Goal: Information Seeking & Learning: Learn about a topic

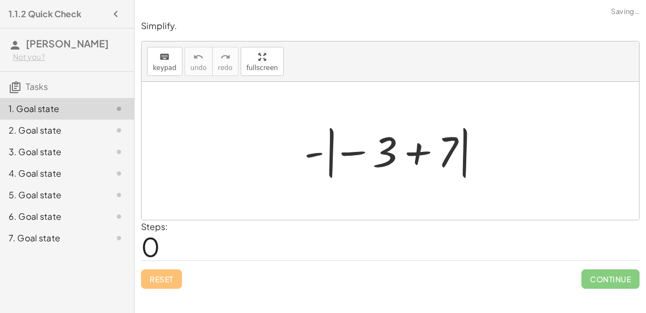
click at [348, 151] on div at bounding box center [395, 151] width 192 height 60
click at [405, 150] on div at bounding box center [395, 151] width 192 height 60
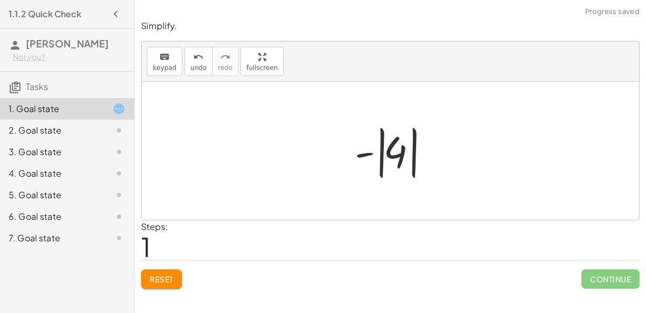
click at [392, 153] on div at bounding box center [394, 151] width 90 height 60
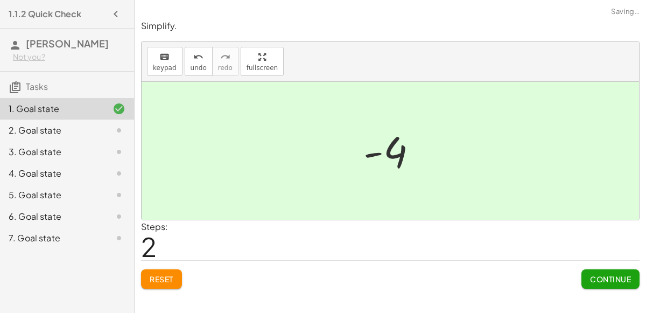
click at [613, 282] on span "Continue" at bounding box center [610, 279] width 41 height 10
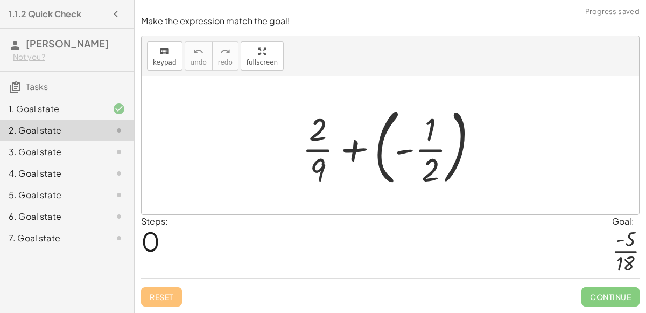
click at [348, 156] on div at bounding box center [394, 145] width 195 height 89
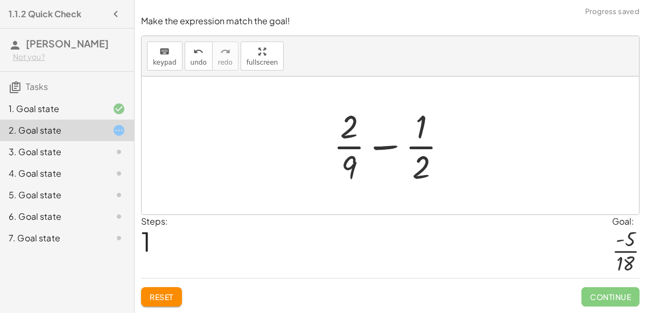
click at [385, 152] on div at bounding box center [395, 145] width 134 height 83
click at [385, 150] on div at bounding box center [395, 145] width 134 height 83
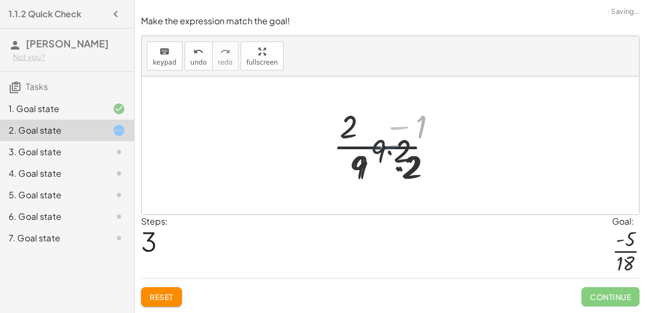
click at [385, 150] on div at bounding box center [394, 145] width 132 height 83
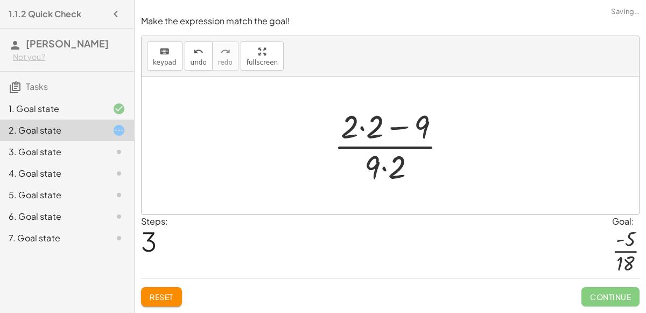
click at [385, 171] on div at bounding box center [394, 145] width 132 height 83
click at [392, 128] on div at bounding box center [394, 145] width 132 height 83
click at [395, 131] on div at bounding box center [394, 145] width 132 height 83
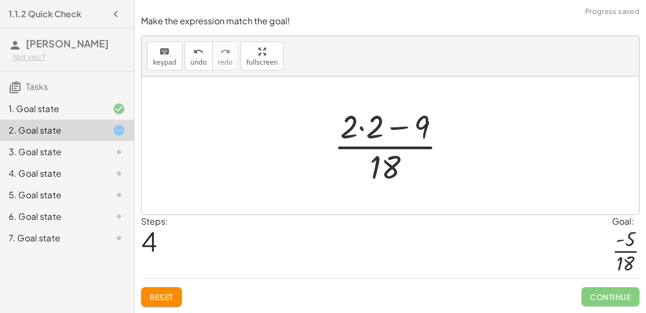
click at [395, 131] on div at bounding box center [394, 145] width 132 height 83
click at [364, 130] on div at bounding box center [394, 145] width 132 height 83
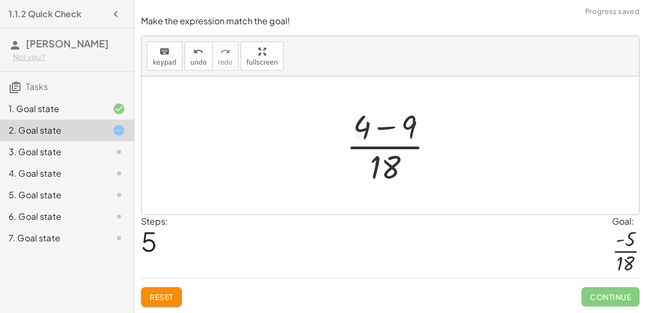
click at [378, 128] on div at bounding box center [394, 145] width 107 height 83
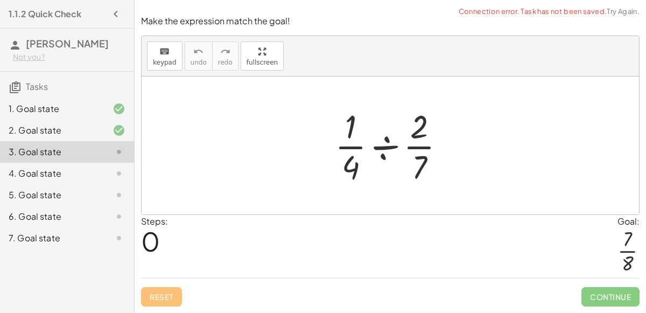
click at [387, 155] on div at bounding box center [394, 145] width 130 height 83
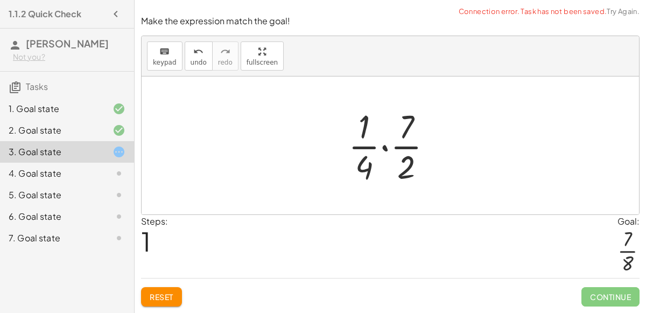
click at [390, 147] on div at bounding box center [394, 145] width 103 height 83
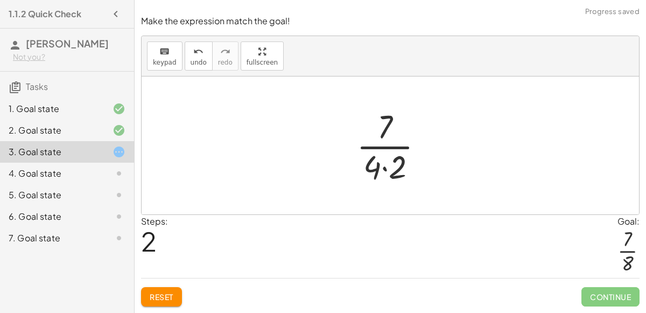
click at [382, 178] on div at bounding box center [394, 145] width 87 height 83
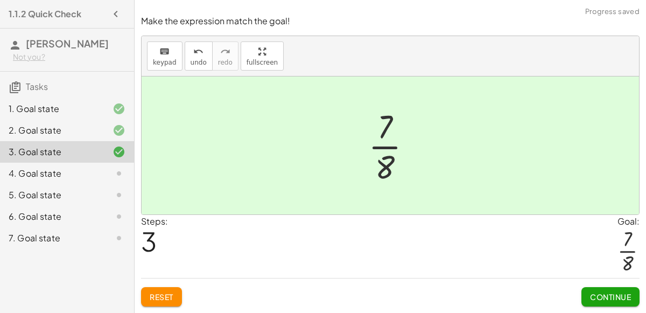
click at [594, 289] on button "Continue" at bounding box center [610, 296] width 58 height 19
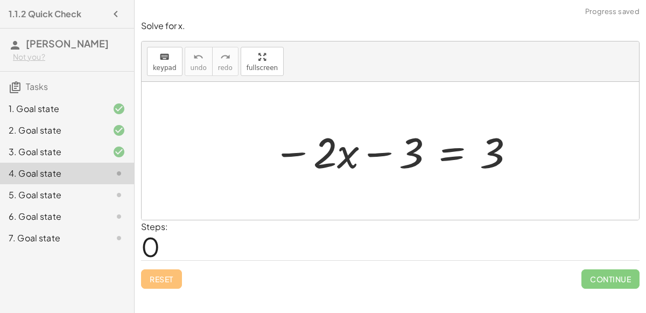
click at [384, 148] on div at bounding box center [395, 150] width 254 height 55
drag, startPoint x: 407, startPoint y: 153, endPoint x: 391, endPoint y: 162, distance: 18.3
click at [391, 162] on div at bounding box center [395, 150] width 254 height 55
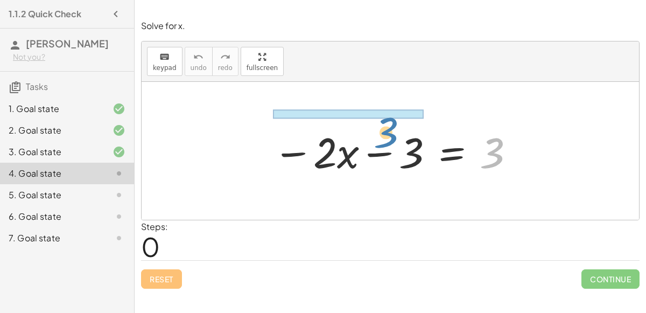
drag, startPoint x: 490, startPoint y: 150, endPoint x: 384, endPoint y: 127, distance: 108.5
click at [384, 127] on div at bounding box center [395, 150] width 254 height 55
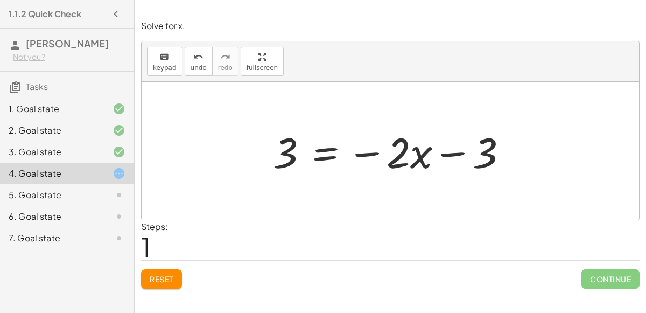
click at [455, 151] on div at bounding box center [395, 150] width 254 height 55
click at [436, 145] on div at bounding box center [395, 150] width 254 height 55
click at [157, 272] on button "Reset" at bounding box center [161, 278] width 41 height 19
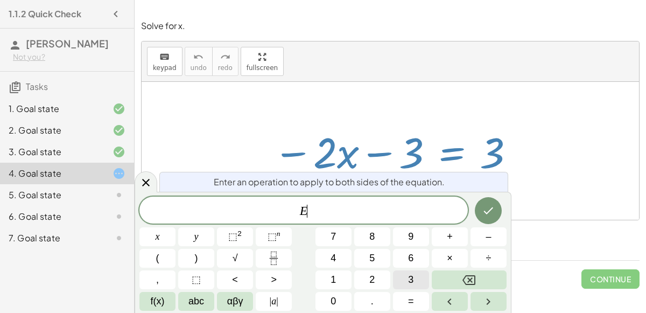
click at [415, 272] on button "3" at bounding box center [411, 279] width 36 height 19
click at [491, 207] on icon "Done" at bounding box center [488, 210] width 13 height 13
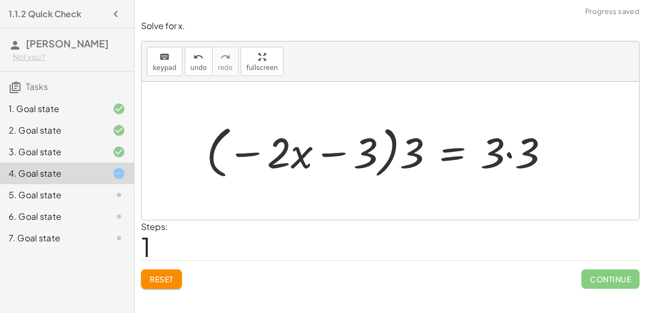
click at [400, 155] on div at bounding box center [382, 151] width 363 height 62
click at [504, 151] on div at bounding box center [382, 151] width 363 height 62
click at [505, 151] on div at bounding box center [382, 151] width 363 height 62
click at [369, 148] on div at bounding box center [363, 151] width 325 height 62
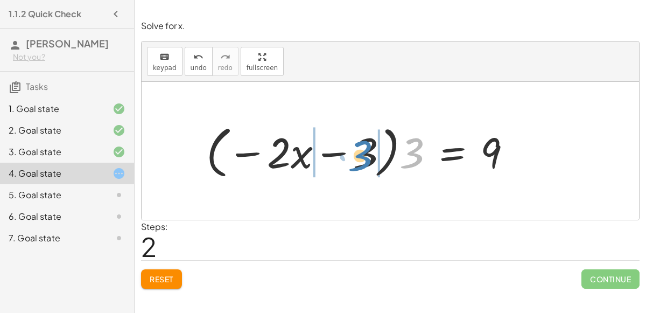
click at [361, 150] on div at bounding box center [363, 151] width 325 height 62
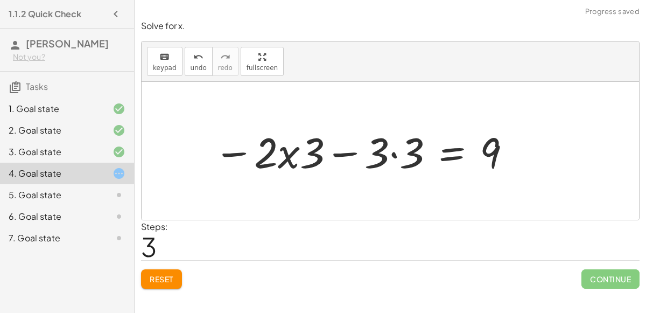
click at [400, 151] on div at bounding box center [363, 150] width 310 height 55
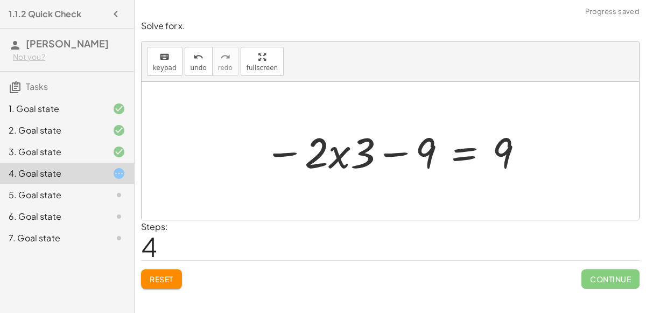
click at [384, 151] on div at bounding box center [394, 150] width 271 height 55
click at [389, 152] on div at bounding box center [394, 150] width 271 height 55
click at [462, 149] on div at bounding box center [394, 150] width 271 height 55
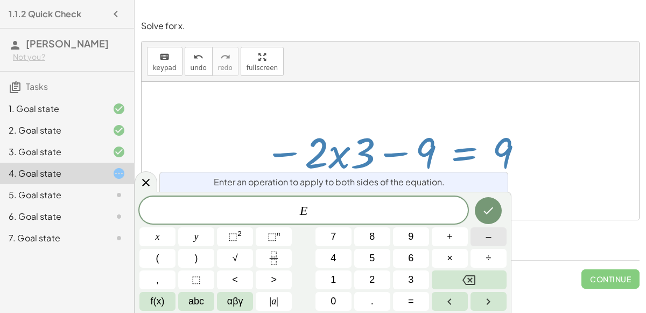
click at [489, 230] on span "–" at bounding box center [488, 236] width 5 height 15
click at [507, 194] on div "Enter an operation to apply to both sides of the equation. E − 9 ​ x y ⬚ 2 ⬚ n …" at bounding box center [323, 252] width 377 height 121
click at [494, 206] on icon "Done" at bounding box center [488, 210] width 13 height 13
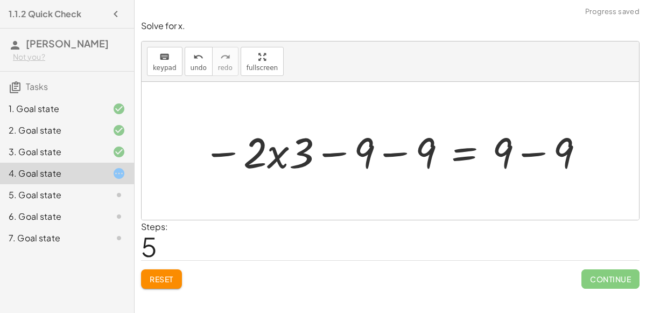
click at [543, 148] on div at bounding box center [395, 150] width 394 height 55
click at [406, 149] on div at bounding box center [364, 150] width 333 height 55
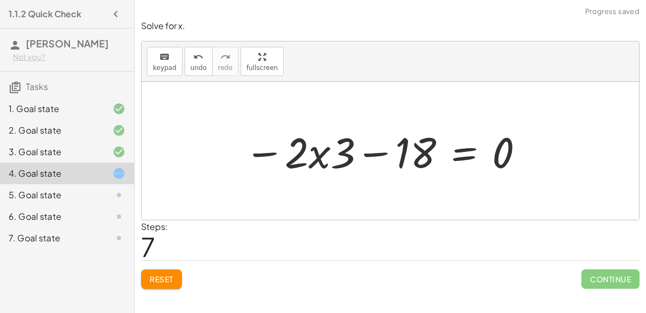
click at [375, 152] on div at bounding box center [384, 150] width 291 height 55
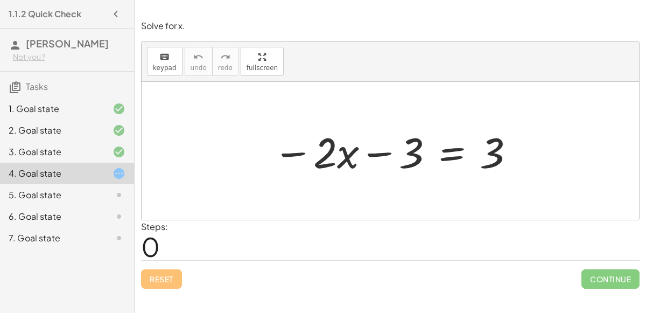
click at [453, 158] on div at bounding box center [395, 150] width 254 height 55
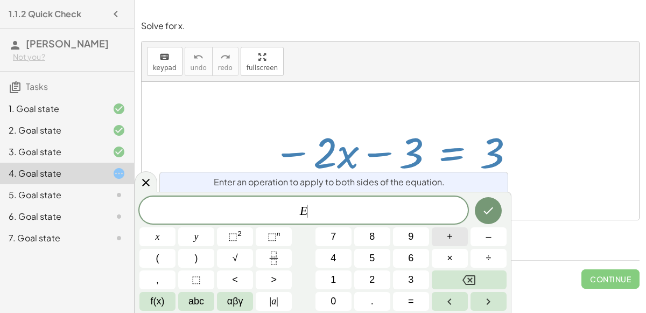
click at [448, 237] on span "+" at bounding box center [450, 236] width 6 height 15
click at [420, 273] on button "3" at bounding box center [411, 279] width 36 height 19
click at [493, 206] on icon "Done" at bounding box center [488, 210] width 13 height 13
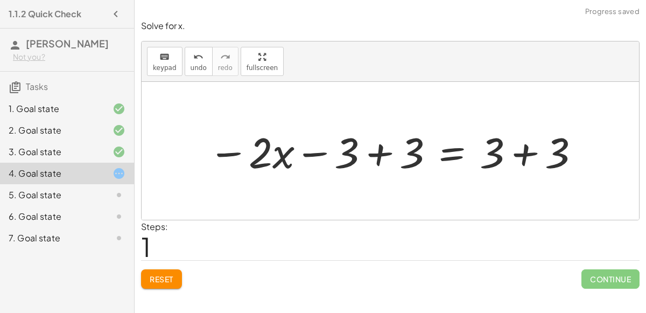
click at [374, 149] on div at bounding box center [394, 150] width 383 height 55
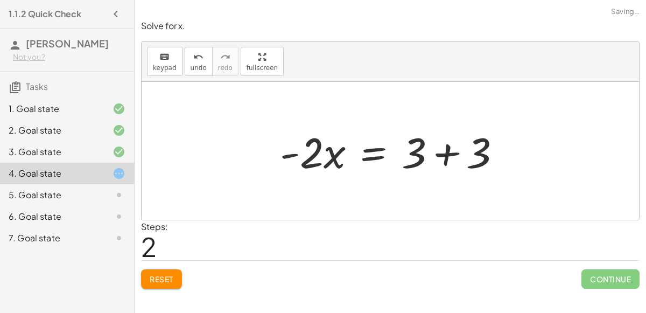
click at [443, 152] on div at bounding box center [395, 150] width 241 height 55
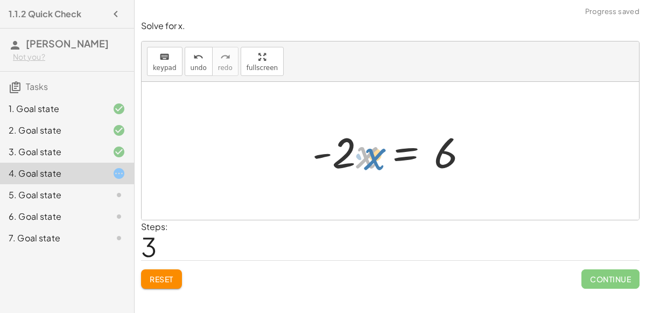
click at [363, 148] on div at bounding box center [394, 150] width 175 height 55
drag, startPoint x: 345, startPoint y: 151, endPoint x: 336, endPoint y: 152, distance: 9.2
click at [336, 152] on div at bounding box center [394, 150] width 175 height 55
click at [410, 153] on div at bounding box center [394, 150] width 175 height 55
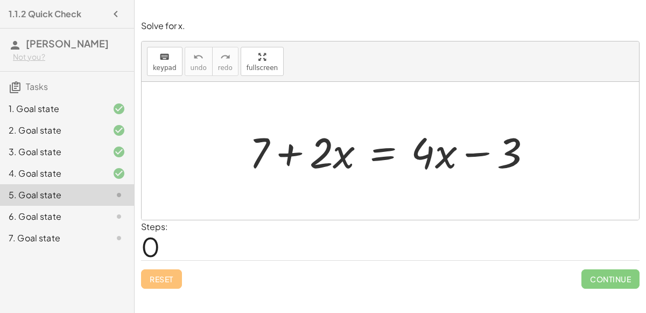
click at [383, 149] on div at bounding box center [395, 150] width 302 height 55
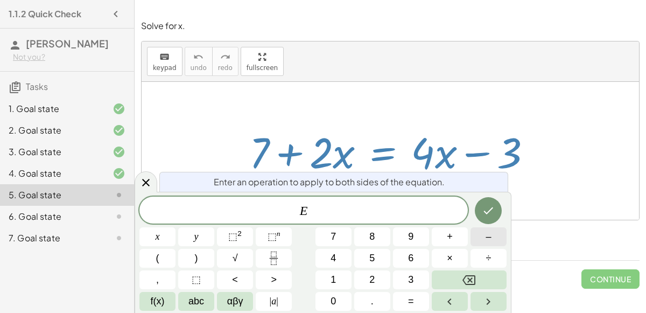
click at [490, 234] on span "–" at bounding box center [488, 236] width 5 height 15
click at [377, 276] on button "2" at bounding box center [372, 279] width 36 height 19
click at [455, 251] on button "×" at bounding box center [450, 258] width 36 height 19
click at [486, 280] on button "Backspace" at bounding box center [469, 279] width 75 height 19
click at [353, 280] on div "E − 2 ​ x y ⬚ 2 ⬚ n 7 8 9 + – ( ) √ 4 5 6 × ÷ , ⬚ < > 1 2 3 f(x) abc αβγ | a | …" at bounding box center [322, 253] width 367 height 114
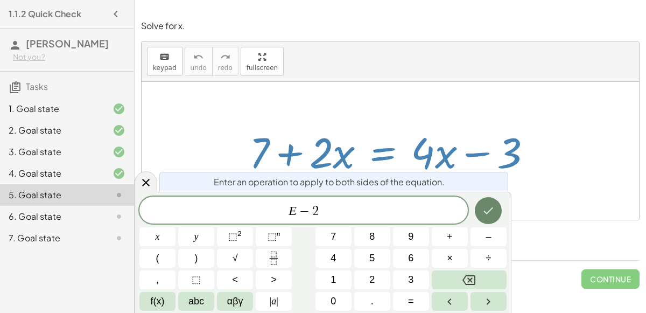
click at [495, 212] on icon "Done" at bounding box center [488, 210] width 13 height 13
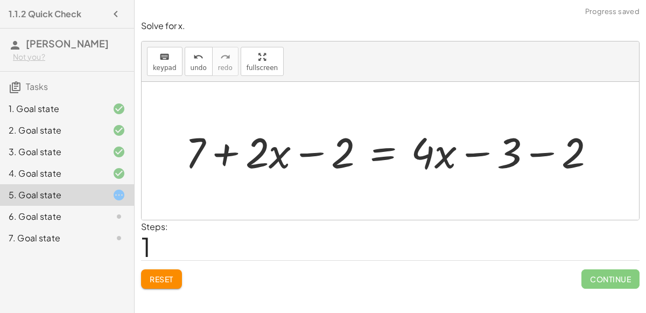
click at [325, 159] on div at bounding box center [395, 150] width 430 height 55
click at [314, 149] on div at bounding box center [395, 150] width 430 height 55
click at [167, 265] on div "Reset Continue" at bounding box center [390, 274] width 499 height 29
click at [169, 270] on button "Reset" at bounding box center [161, 278] width 41 height 19
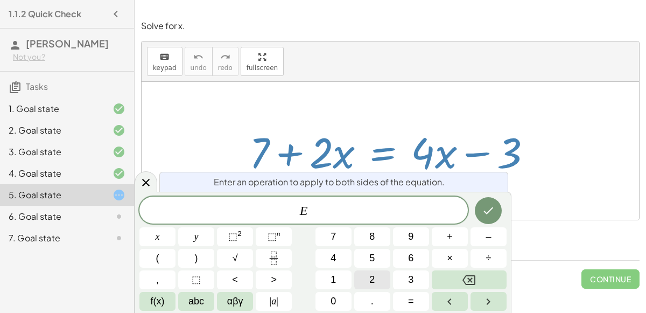
click at [386, 281] on button "2" at bounding box center [372, 279] width 36 height 19
click at [468, 276] on icon "Backspace" at bounding box center [468, 279] width 13 height 13
click at [488, 241] on span "–" at bounding box center [488, 236] width 5 height 15
click at [353, 281] on div "E − ​ x y ⬚ 2 ⬚ n 7 8 9 + – ( ) √ 4 5 6 × ÷ , ⬚ < > 1 2 3 f(x) abc αβγ | a | 0 …" at bounding box center [322, 253] width 367 height 114
click at [159, 300] on span "f(x)" at bounding box center [158, 301] width 14 height 15
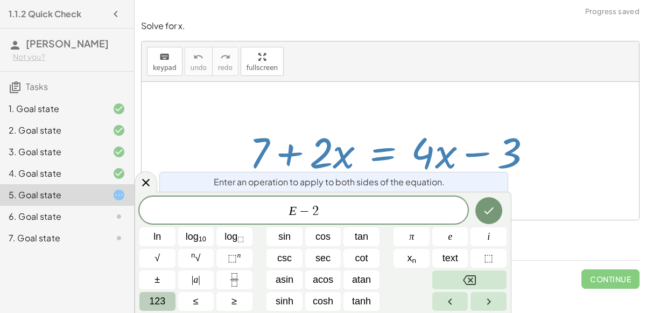
click at [170, 304] on button "123" at bounding box center [157, 301] width 36 height 19
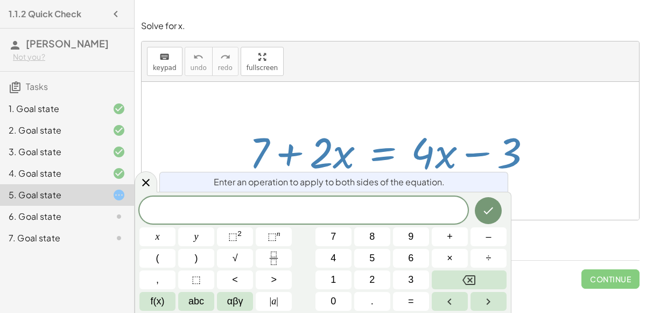
click at [388, 157] on div at bounding box center [395, 150] width 302 height 55
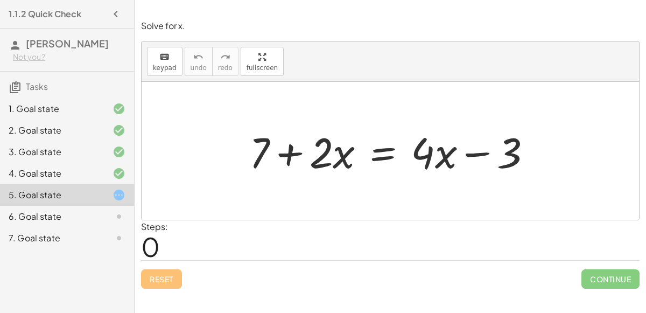
click at [376, 149] on div at bounding box center [395, 150] width 302 height 55
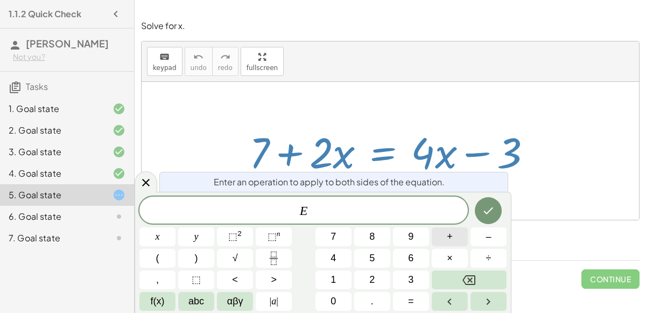
click at [440, 230] on button "+" at bounding box center [450, 236] width 36 height 19
click at [413, 278] on span "3" at bounding box center [410, 279] width 5 height 15
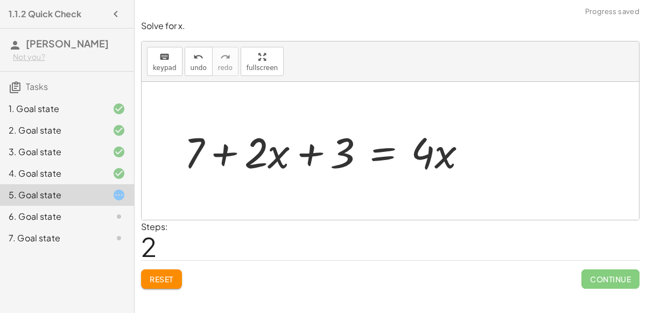
click at [305, 150] on div at bounding box center [330, 150] width 302 height 55
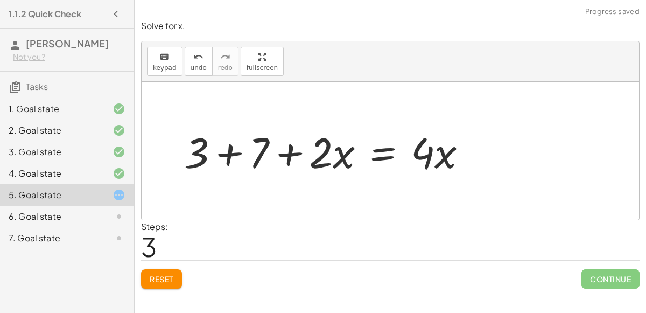
click at [237, 151] on div at bounding box center [330, 150] width 302 height 55
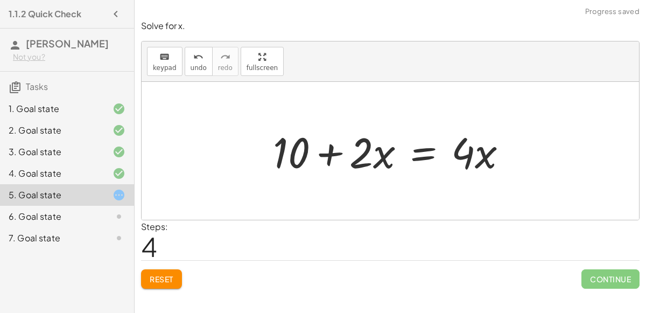
click at [433, 150] on div at bounding box center [395, 150] width 254 height 55
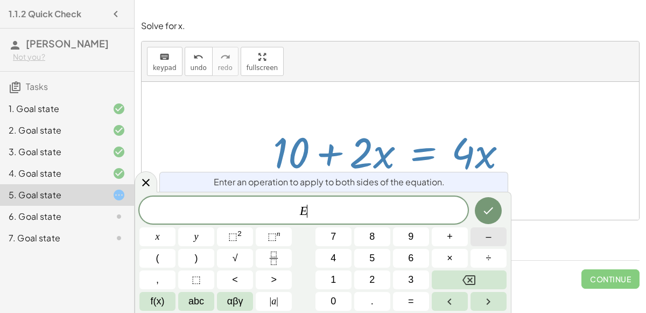
click at [486, 237] on span "–" at bounding box center [488, 236] width 5 height 15
click at [160, 297] on span "f(x)" at bounding box center [158, 301] width 14 height 15
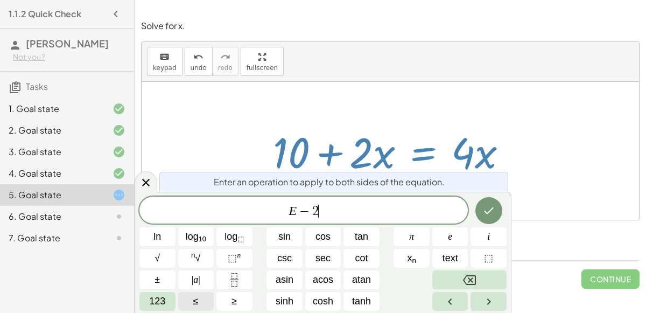
click at [160, 297] on span "123" at bounding box center [157, 301] width 16 height 15
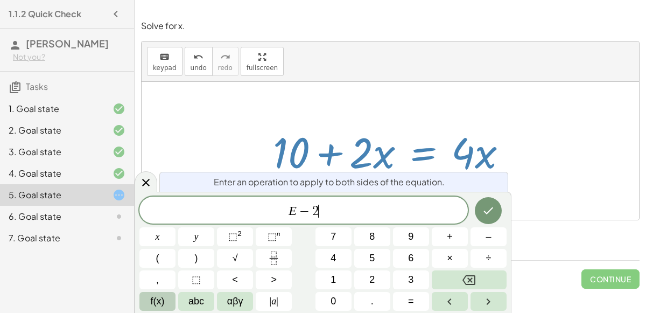
click at [160, 297] on span "f(x)" at bounding box center [158, 301] width 14 height 15
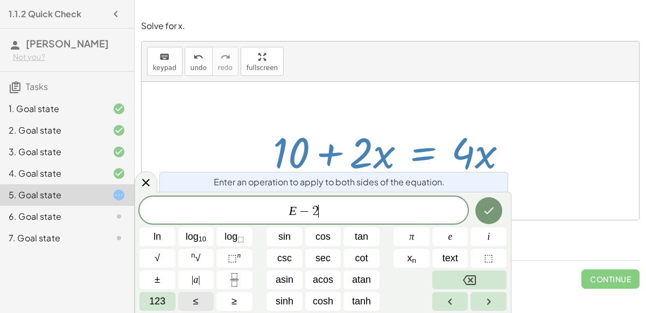
click at [160, 297] on span "123" at bounding box center [157, 301] width 16 height 15
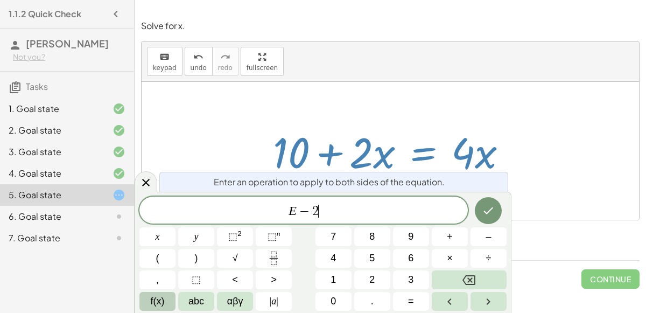
click at [160, 297] on span "f(x)" at bounding box center [158, 301] width 14 height 15
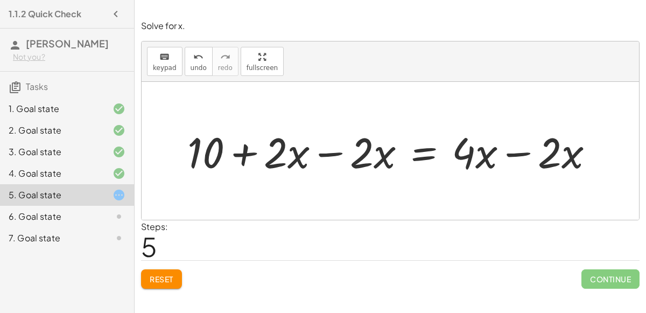
click at [340, 149] on div at bounding box center [395, 150] width 426 height 55
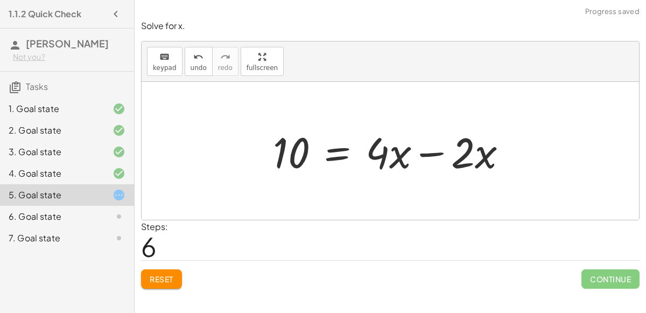
click at [425, 158] on div at bounding box center [395, 150] width 254 height 55
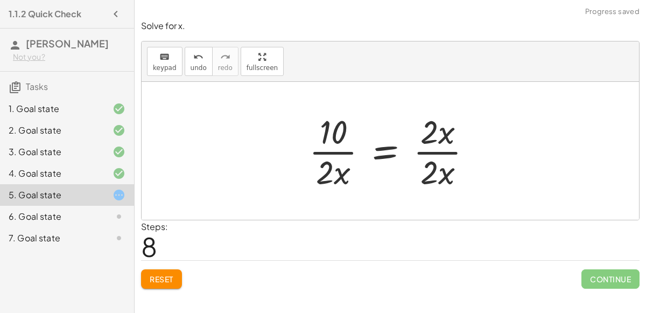
click at [442, 148] on div at bounding box center [395, 150] width 182 height 83
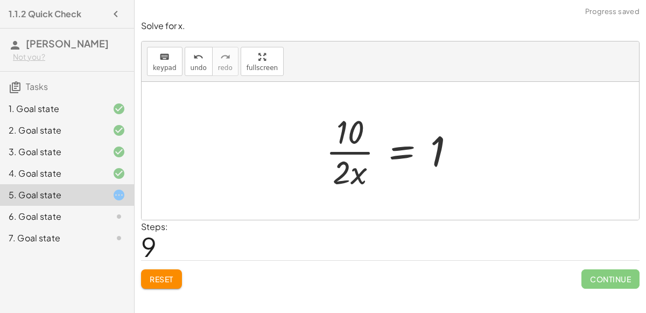
click at [348, 152] on div at bounding box center [394, 150] width 149 height 83
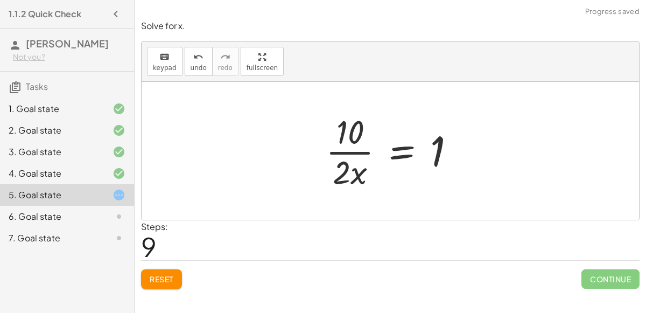
click at [351, 153] on div at bounding box center [394, 150] width 149 height 83
click at [350, 157] on div at bounding box center [394, 150] width 149 height 83
click at [347, 136] on div at bounding box center [394, 150] width 149 height 83
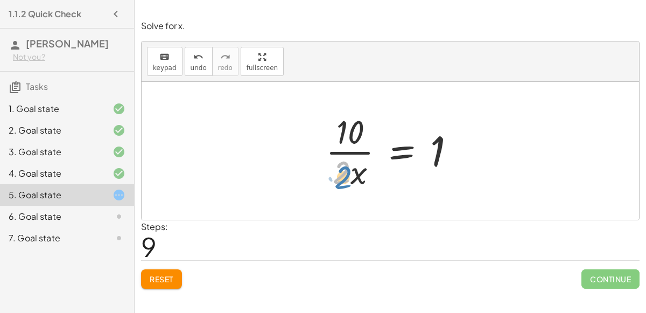
drag, startPoint x: 346, startPoint y: 178, endPoint x: 347, endPoint y: 184, distance: 6.1
click at [347, 184] on div at bounding box center [394, 150] width 149 height 83
click at [339, 153] on div at bounding box center [394, 150] width 149 height 83
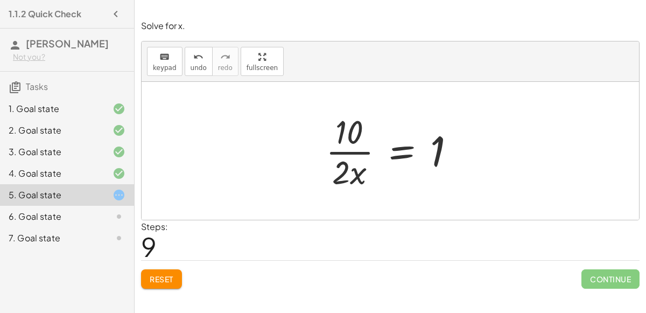
click at [339, 153] on div at bounding box center [394, 150] width 149 height 83
click at [348, 155] on div at bounding box center [394, 150] width 149 height 83
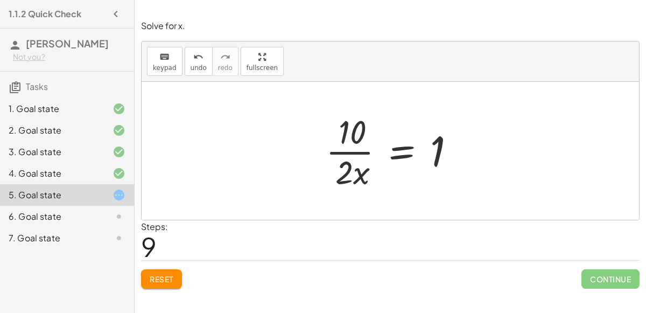
click at [348, 155] on div at bounding box center [394, 150] width 149 height 83
click at [348, 132] on div at bounding box center [394, 150] width 149 height 83
click at [346, 161] on div at bounding box center [394, 150] width 149 height 83
click at [349, 143] on div at bounding box center [394, 150] width 149 height 83
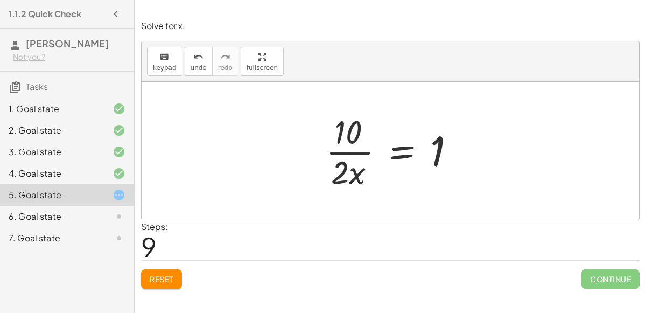
click at [349, 150] on div at bounding box center [394, 150] width 149 height 83
drag, startPoint x: 345, startPoint y: 166, endPoint x: 352, endPoint y: 128, distance: 38.4
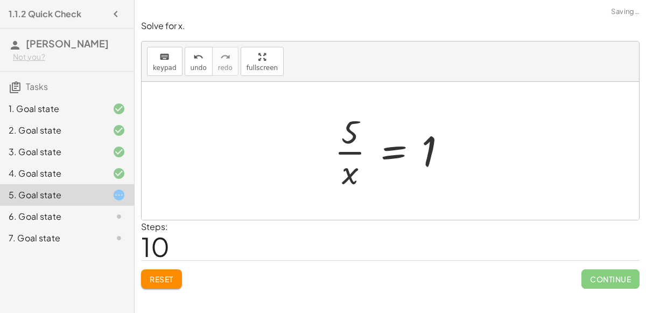
click at [352, 129] on div at bounding box center [395, 150] width 132 height 83
drag, startPoint x: 336, startPoint y: 178, endPoint x: 435, endPoint y: 165, distance: 99.9
click at [435, 165] on div at bounding box center [395, 150] width 132 height 83
click at [361, 143] on div at bounding box center [395, 150] width 132 height 83
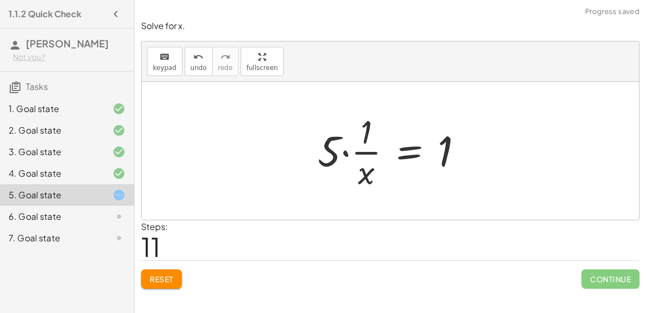
click at [331, 156] on div at bounding box center [394, 150] width 164 height 83
click at [348, 145] on div at bounding box center [394, 150] width 164 height 83
click at [359, 170] on div at bounding box center [411, 150] width 132 height 83
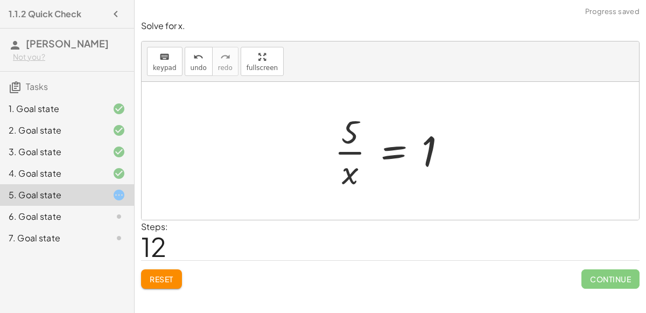
click at [152, 277] on span "Reset" at bounding box center [162, 279] width 24 height 10
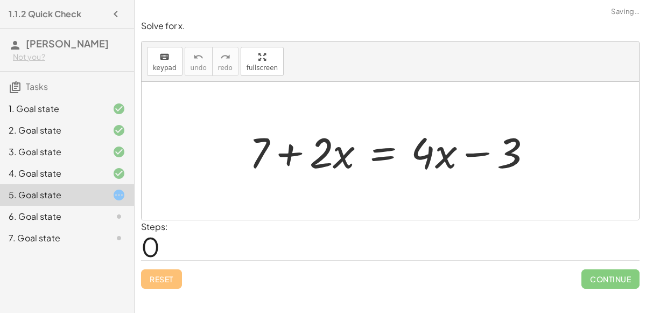
click at [385, 160] on div at bounding box center [395, 150] width 302 height 55
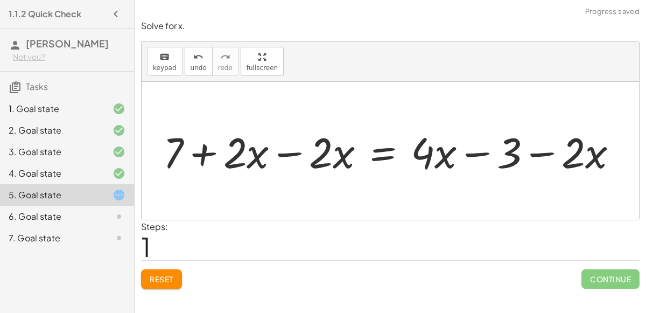
click at [290, 149] on div at bounding box center [395, 150] width 474 height 55
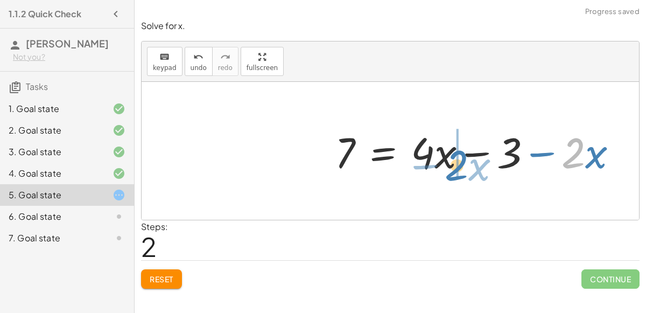
drag, startPoint x: 563, startPoint y: 155, endPoint x: 446, endPoint y: 164, distance: 117.1
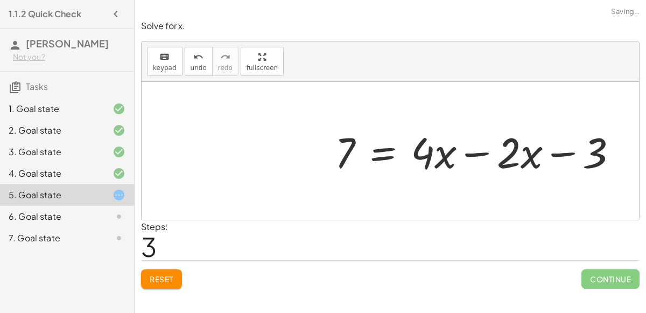
click at [472, 148] on div at bounding box center [480, 150] width 302 height 55
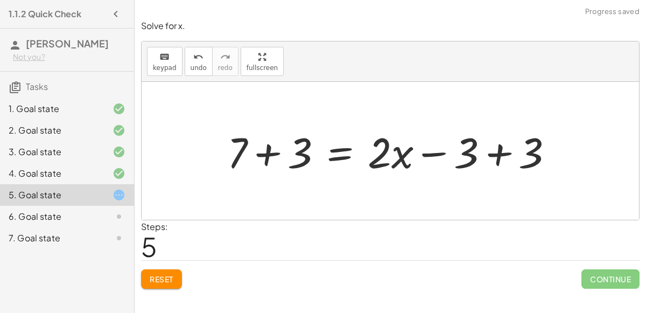
click at [509, 148] on div at bounding box center [395, 150] width 346 height 55
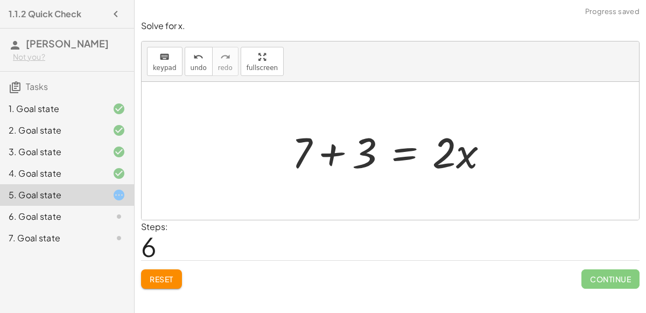
click at [330, 156] on div at bounding box center [394, 150] width 216 height 55
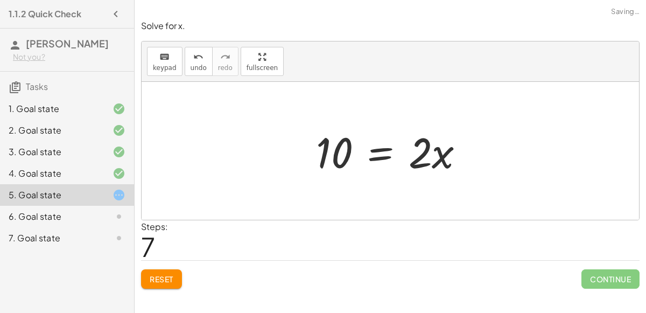
click at [411, 149] on div at bounding box center [395, 150] width 168 height 55
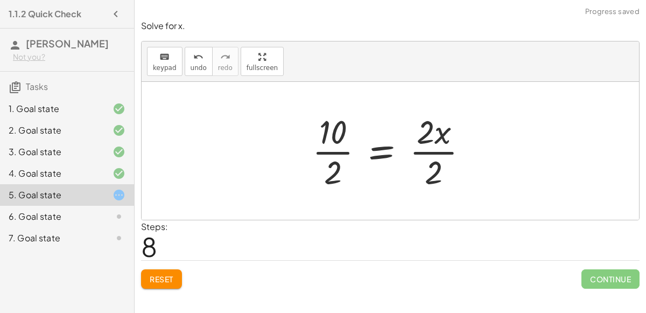
click at [335, 146] on div at bounding box center [394, 150] width 175 height 83
click at [434, 152] on div at bounding box center [403, 150] width 157 height 83
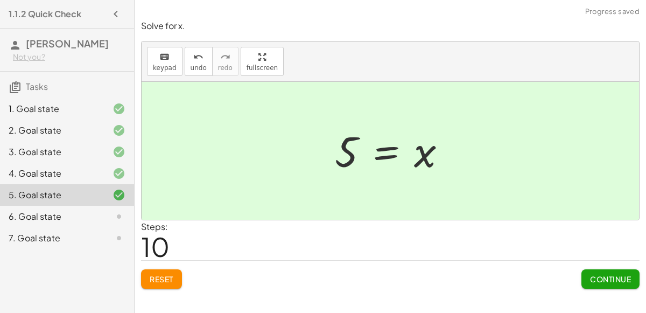
click at [608, 271] on button "Continue" at bounding box center [610, 278] width 58 height 19
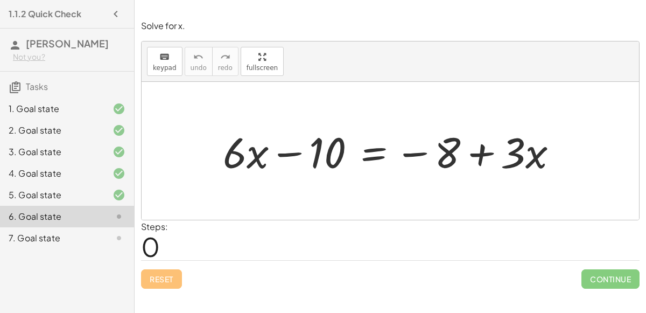
click at [376, 150] on div at bounding box center [394, 150] width 354 height 55
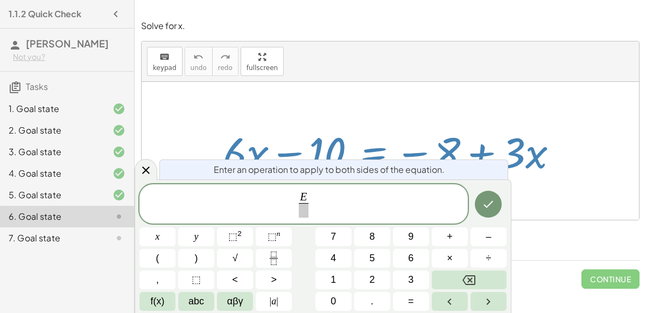
click at [399, 268] on div "E ​ x y ⬚ 2 ⬚ n 7 8 9 + – ( ) √ 4 5 6 × ÷ , ⬚ < > 1 2 3 f(x) abc αβγ | a | 0 . =" at bounding box center [322, 247] width 367 height 127
click at [401, 272] on button "3" at bounding box center [411, 279] width 36 height 19
click at [493, 205] on icon "Done" at bounding box center [488, 204] width 13 height 13
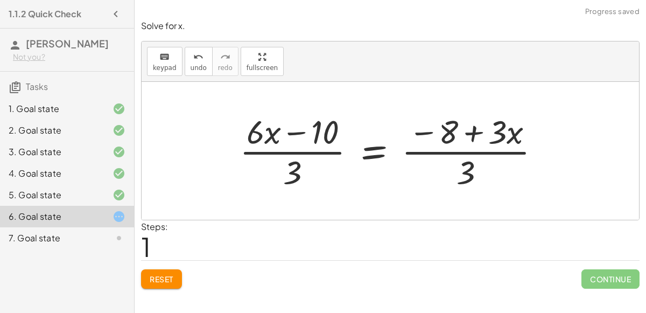
click at [305, 153] on div at bounding box center [394, 150] width 320 height 83
click at [294, 137] on div at bounding box center [394, 150] width 320 height 83
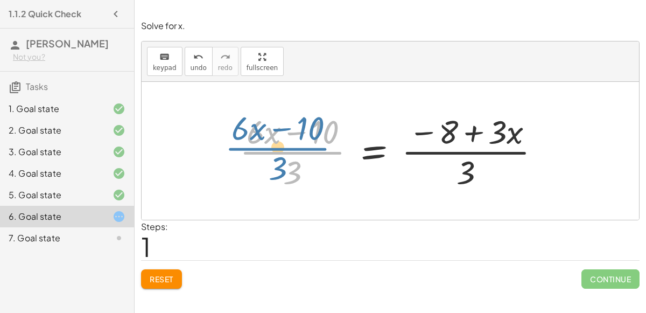
click at [298, 153] on div at bounding box center [394, 150] width 320 height 83
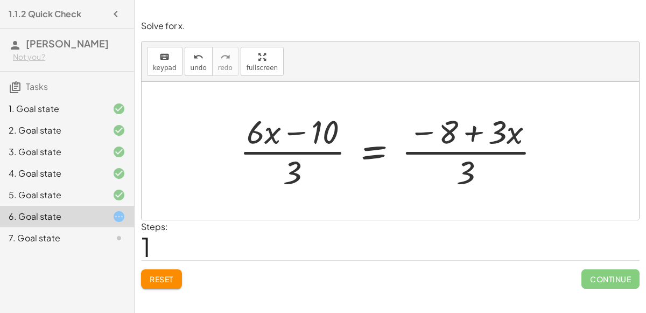
click at [465, 163] on div at bounding box center [394, 150] width 320 height 83
click at [469, 140] on div at bounding box center [394, 150] width 320 height 83
drag, startPoint x: 436, startPoint y: 132, endPoint x: 447, endPoint y: 126, distance: 13.2
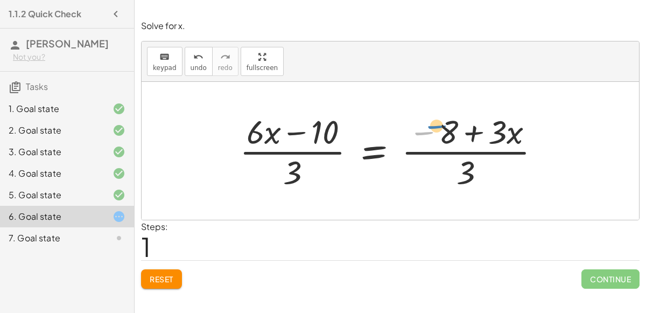
click at [447, 126] on div at bounding box center [394, 150] width 320 height 83
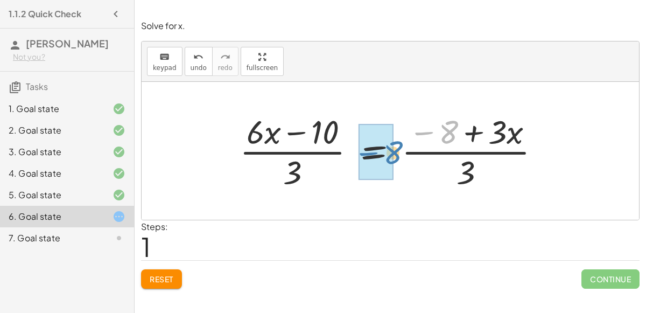
drag, startPoint x: 450, startPoint y: 128, endPoint x: 394, endPoint y: 148, distance: 58.9
click at [394, 148] on div at bounding box center [394, 150] width 320 height 83
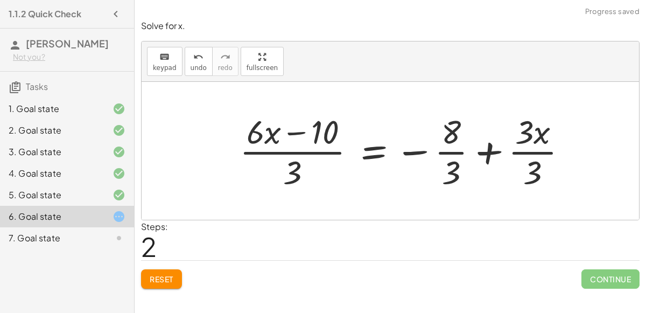
click at [460, 150] on div at bounding box center [407, 150] width 347 height 83
click at [459, 151] on div at bounding box center [407, 150] width 347 height 83
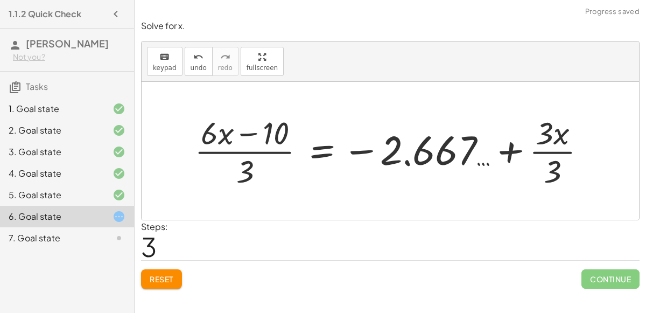
click at [503, 149] on div at bounding box center [394, 150] width 411 height 79
click at [536, 150] on div at bounding box center [381, 150] width 385 height 79
click at [242, 148] on div at bounding box center [381, 150] width 385 height 79
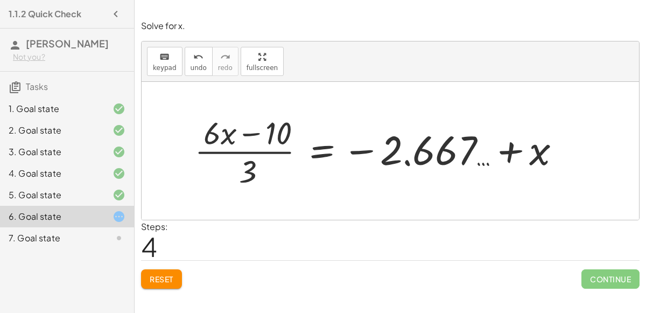
click at [242, 148] on div at bounding box center [381, 150] width 385 height 79
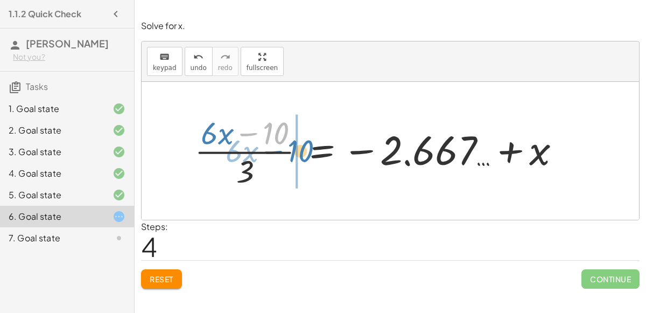
drag, startPoint x: 269, startPoint y: 131, endPoint x: 293, endPoint y: 149, distance: 30.5
click at [293, 149] on div at bounding box center [381, 150] width 385 height 79
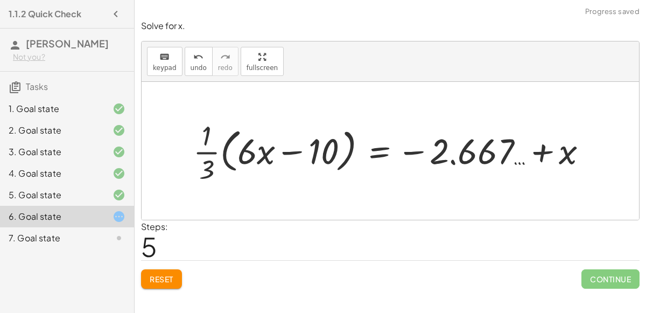
click at [256, 153] on div at bounding box center [394, 150] width 413 height 69
click at [285, 149] on div at bounding box center [394, 150] width 413 height 69
click at [206, 151] on div at bounding box center [394, 150] width 413 height 69
click at [223, 149] on div at bounding box center [394, 150] width 413 height 69
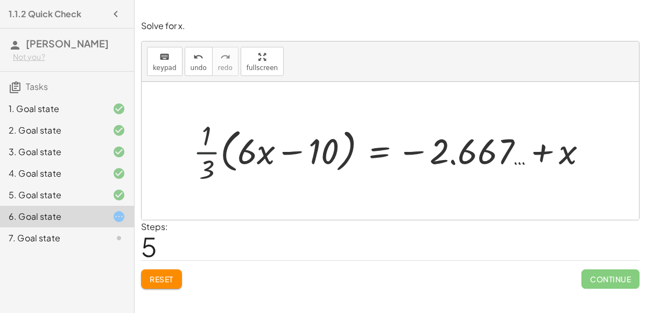
click at [223, 149] on div at bounding box center [394, 150] width 413 height 69
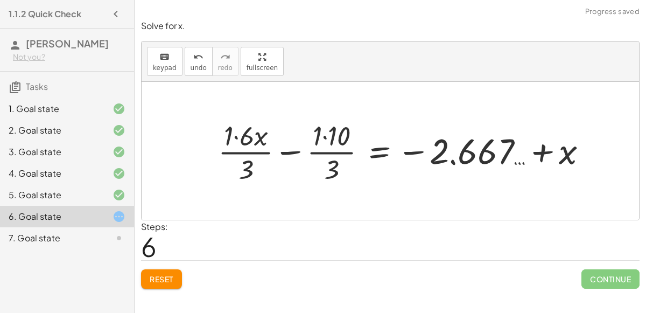
click at [256, 151] on div at bounding box center [407, 150] width 389 height 69
click at [233, 135] on div at bounding box center [407, 150] width 389 height 69
click at [233, 135] on div at bounding box center [414, 150] width 373 height 69
click at [324, 134] on div at bounding box center [414, 150] width 373 height 69
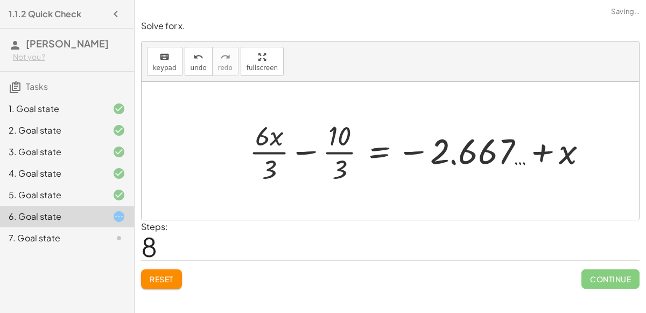
click at [335, 151] on div at bounding box center [422, 150] width 357 height 69
click at [336, 151] on div at bounding box center [422, 150] width 357 height 69
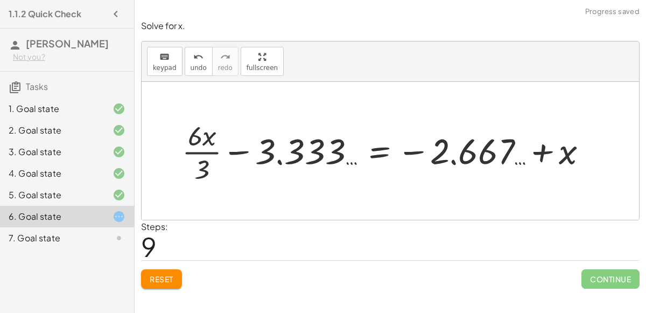
click at [214, 154] on div at bounding box center [389, 150] width 425 height 69
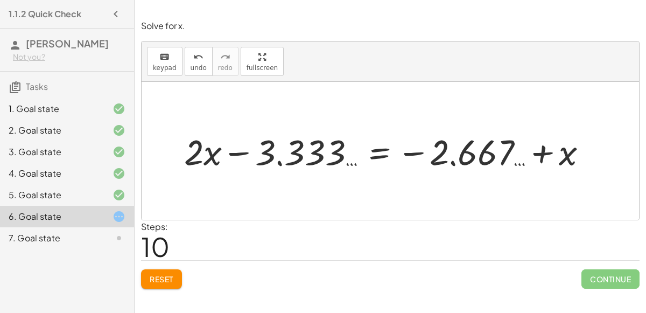
click at [154, 277] on span "Reset" at bounding box center [162, 279] width 24 height 10
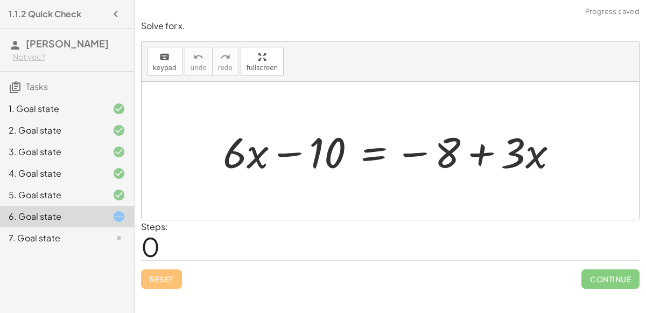
click at [374, 149] on div at bounding box center [394, 150] width 354 height 55
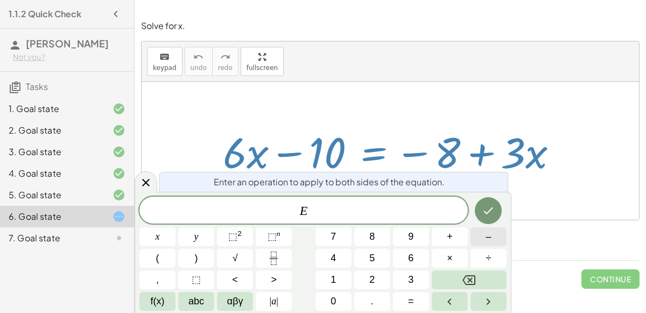
click at [494, 237] on button "–" at bounding box center [489, 236] width 36 height 19
click at [413, 276] on span "3" at bounding box center [410, 279] width 5 height 15
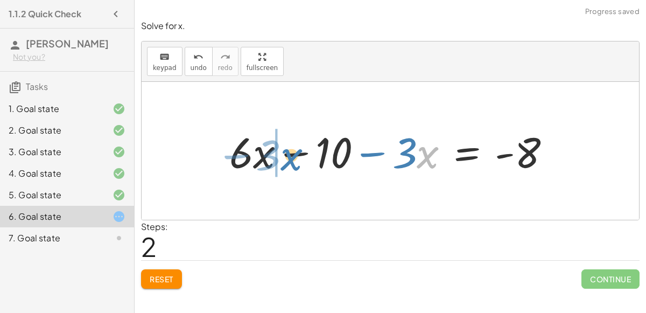
drag, startPoint x: 423, startPoint y: 153, endPoint x: 286, endPoint y: 155, distance: 136.8
click at [286, 155] on div at bounding box center [394, 150] width 341 height 55
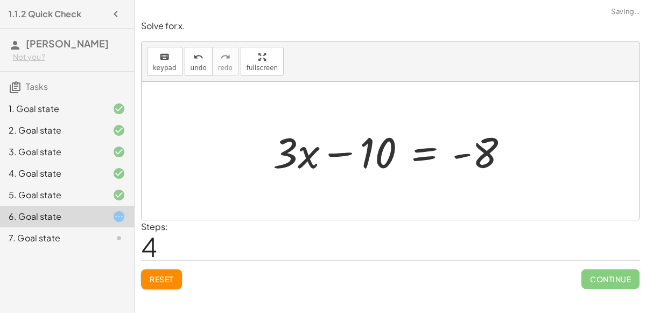
click at [338, 155] on div at bounding box center [395, 150] width 255 height 55
click at [424, 152] on div at bounding box center [395, 150] width 255 height 55
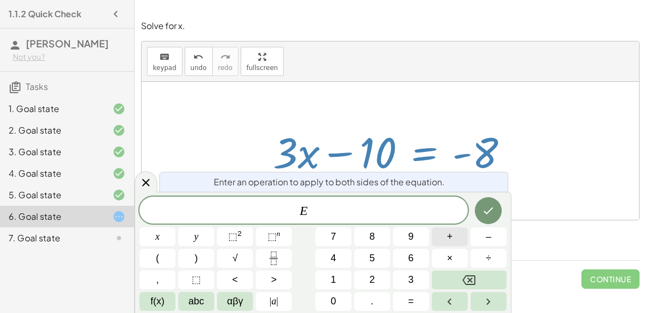
click at [454, 238] on button "+" at bounding box center [450, 236] width 36 height 19
click at [371, 241] on span "8" at bounding box center [371, 236] width 5 height 15
click at [485, 210] on icon "Done" at bounding box center [488, 210] width 13 height 13
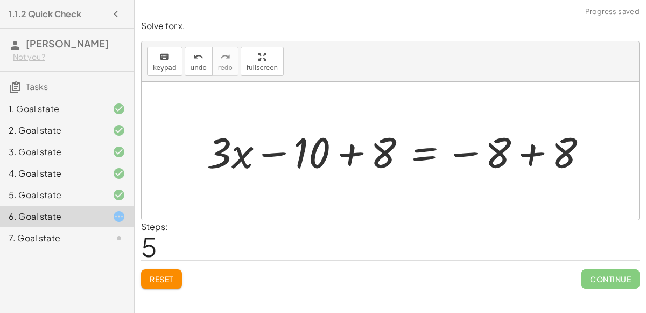
click at [520, 150] on div at bounding box center [401, 150] width 400 height 55
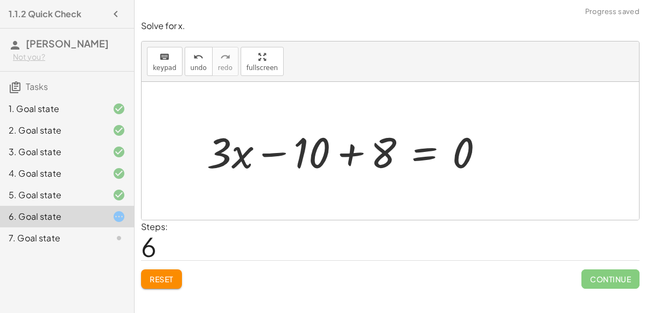
click at [355, 155] on div at bounding box center [349, 150] width 297 height 55
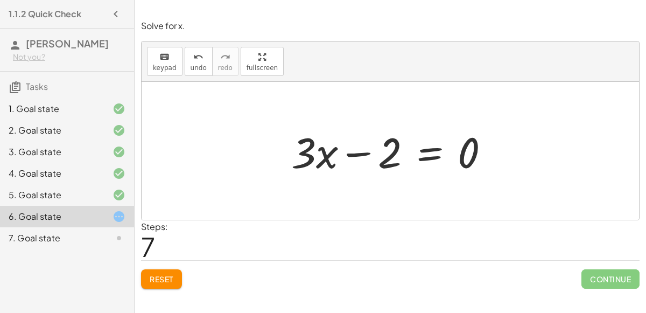
click at [426, 147] on div at bounding box center [394, 150] width 217 height 55
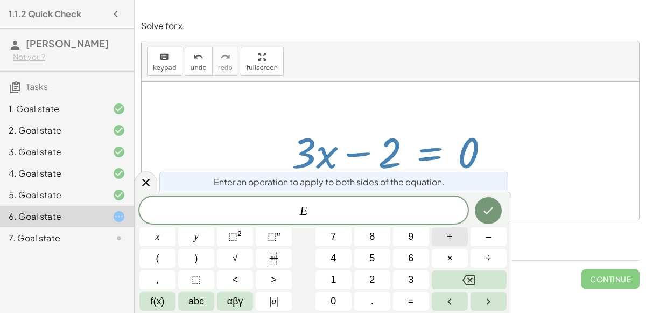
click at [462, 239] on button "+" at bounding box center [450, 236] width 36 height 19
click at [384, 276] on button "2" at bounding box center [372, 279] width 36 height 19
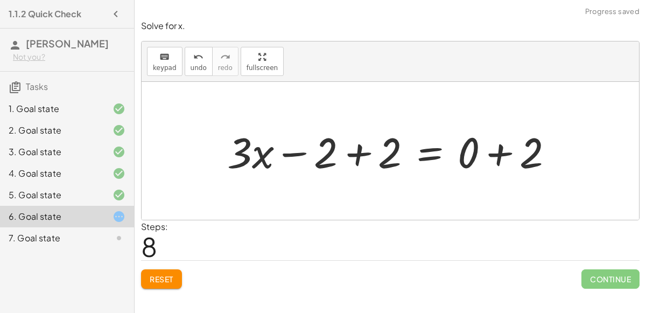
click at [352, 158] on div at bounding box center [394, 150] width 345 height 55
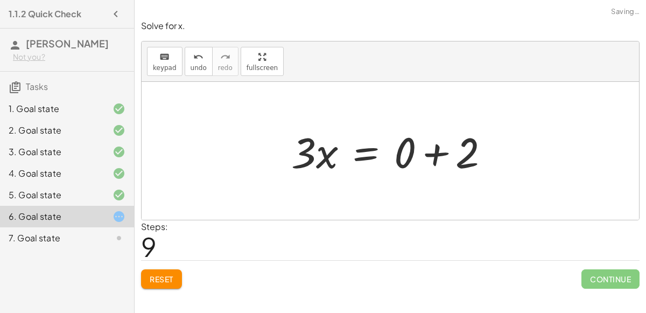
click at [443, 155] on div at bounding box center [394, 150] width 217 height 55
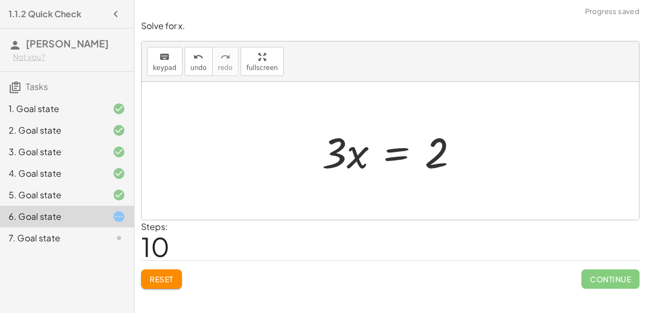
click at [400, 153] on div at bounding box center [395, 150] width 156 height 55
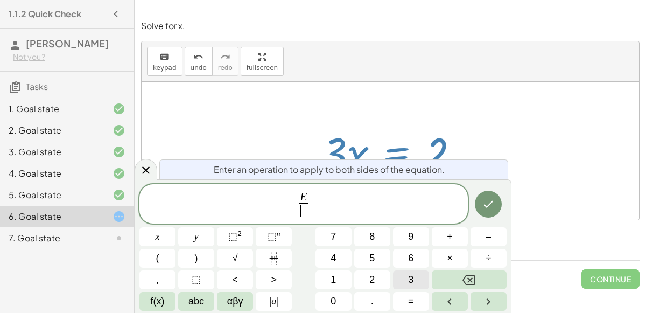
click at [407, 271] on button "3" at bounding box center [411, 279] width 36 height 19
click at [499, 195] on button "Done" at bounding box center [488, 204] width 27 height 27
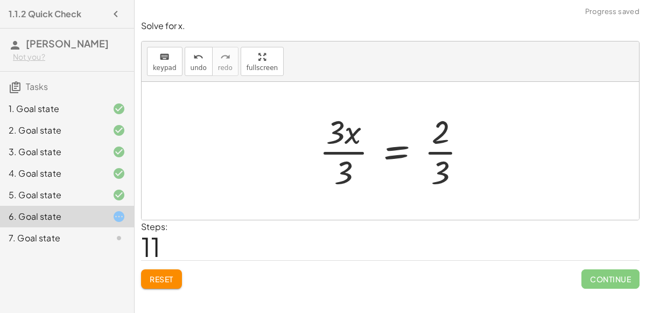
click at [332, 163] on div at bounding box center [397, 150] width 167 height 83
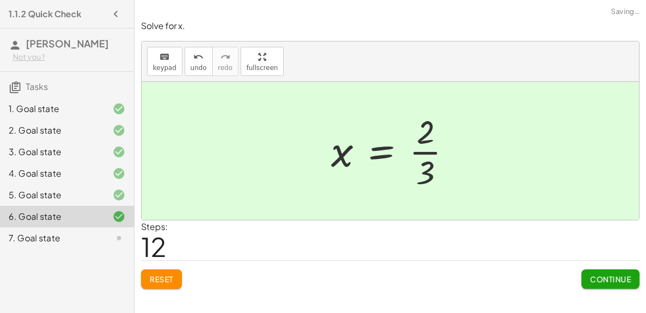
click at [445, 152] on div at bounding box center [396, 150] width 140 height 83
click at [607, 271] on button "Continue" at bounding box center [610, 278] width 58 height 19
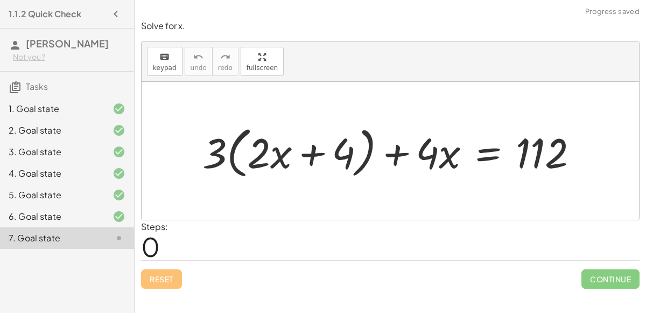
click at [240, 150] on div at bounding box center [394, 151] width 395 height 61
drag, startPoint x: 443, startPoint y: 149, endPoint x: 413, endPoint y: 148, distance: 30.2
click at [413, 148] on div at bounding box center [394, 151] width 395 height 61
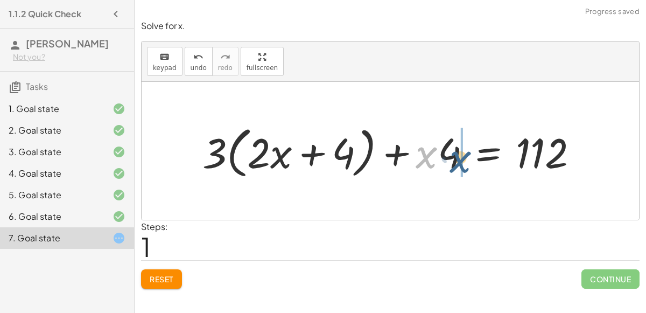
drag, startPoint x: 429, startPoint y: 155, endPoint x: 462, endPoint y: 159, distance: 34.2
click at [462, 159] on div at bounding box center [394, 151] width 395 height 61
drag, startPoint x: 431, startPoint y: 146, endPoint x: 438, endPoint y: 147, distance: 7.0
click at [438, 147] on div at bounding box center [394, 151] width 395 height 61
click at [437, 154] on div at bounding box center [394, 151] width 395 height 61
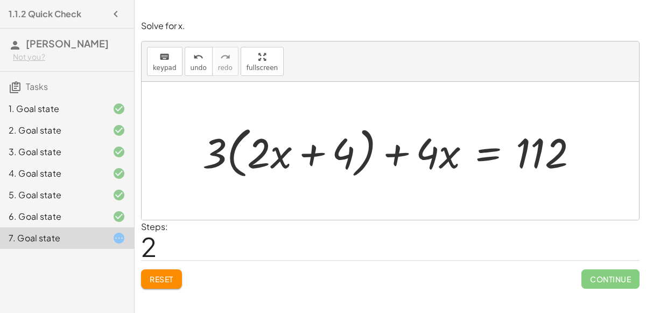
click at [236, 148] on div at bounding box center [394, 151] width 395 height 61
click at [236, 148] on div at bounding box center [393, 150] width 398 height 54
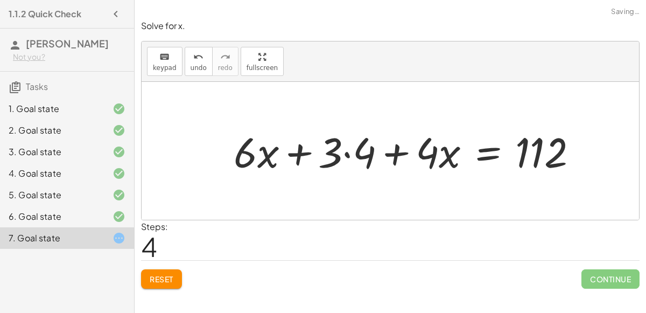
click at [290, 151] on div at bounding box center [410, 150] width 364 height 54
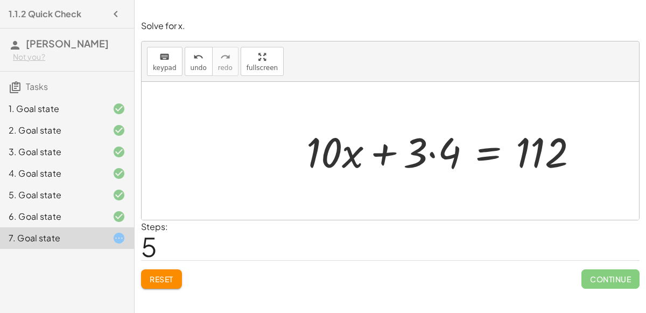
click at [434, 152] on div at bounding box center [447, 150] width 292 height 54
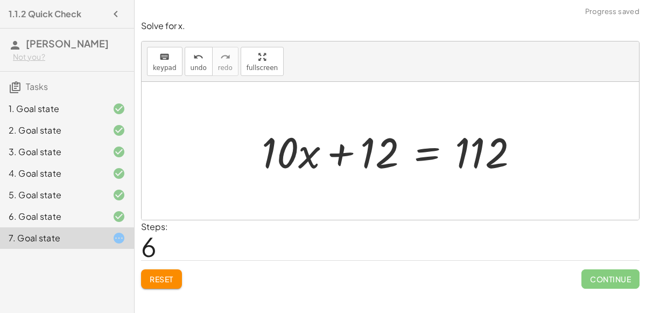
click at [433, 143] on div at bounding box center [394, 150] width 276 height 55
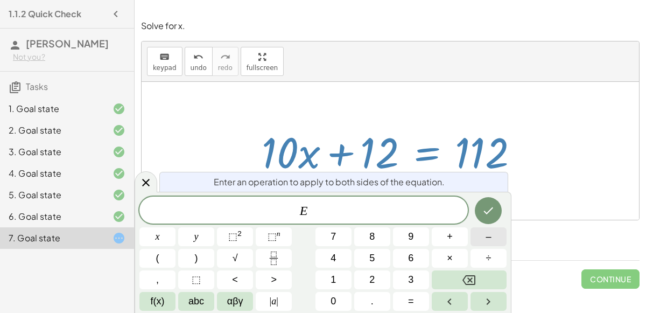
click at [476, 235] on button "–" at bounding box center [489, 236] width 36 height 19
click at [344, 285] on button "1" at bounding box center [333, 279] width 36 height 19
click at [362, 278] on button "2" at bounding box center [372, 279] width 36 height 19
click at [487, 210] on icon "Done" at bounding box center [488, 210] width 13 height 13
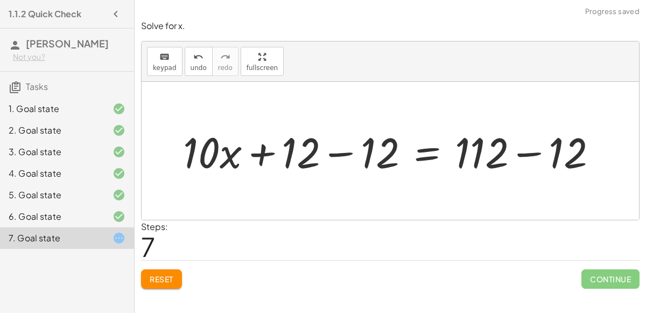
click at [344, 151] on div at bounding box center [395, 150] width 434 height 55
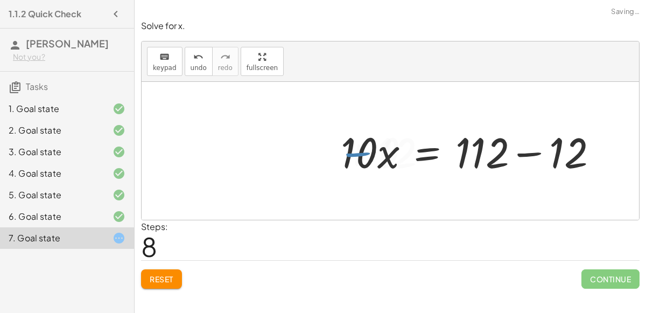
click at [535, 149] on div at bounding box center [473, 150] width 276 height 55
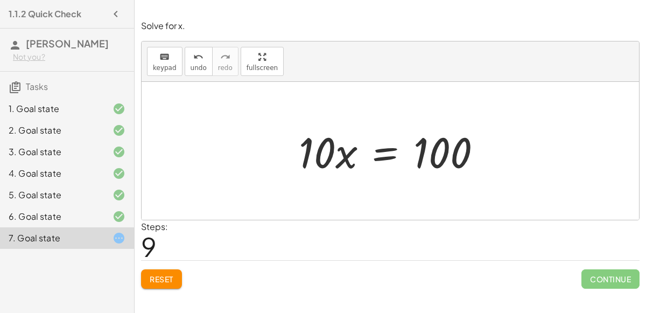
click at [380, 151] on div at bounding box center [394, 150] width 202 height 55
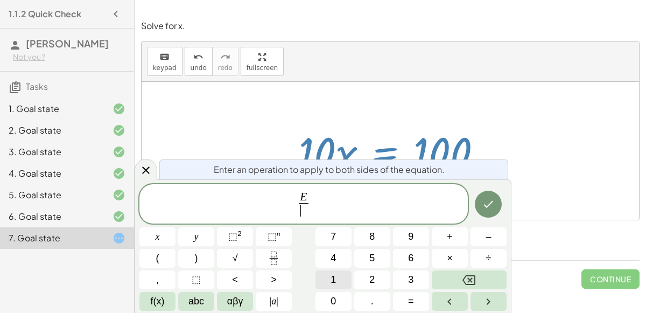
click at [347, 280] on button "1" at bounding box center [333, 279] width 36 height 19
click at [346, 293] on button "0" at bounding box center [333, 301] width 36 height 19
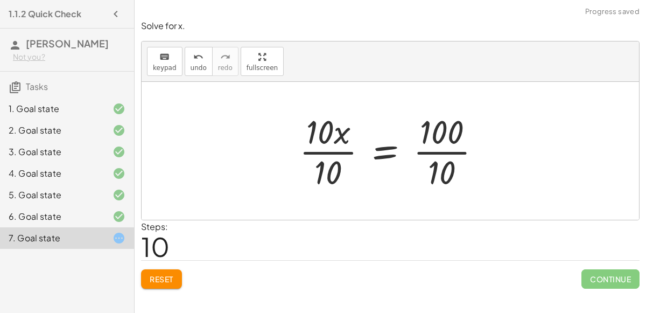
click at [334, 152] on div at bounding box center [394, 150] width 201 height 83
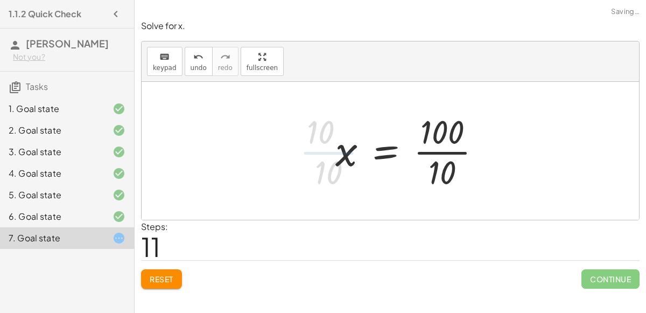
click at [425, 150] on div at bounding box center [412, 150] width 165 height 83
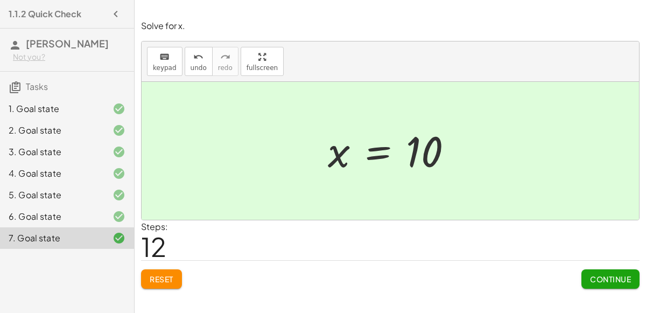
click at [615, 279] on span "Continue" at bounding box center [610, 279] width 41 height 10
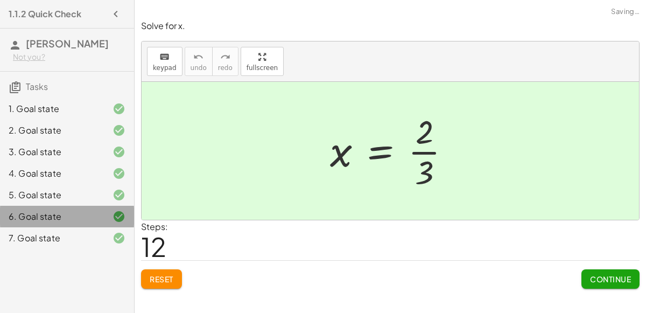
click at [104, 231] on div at bounding box center [110, 237] width 30 height 13
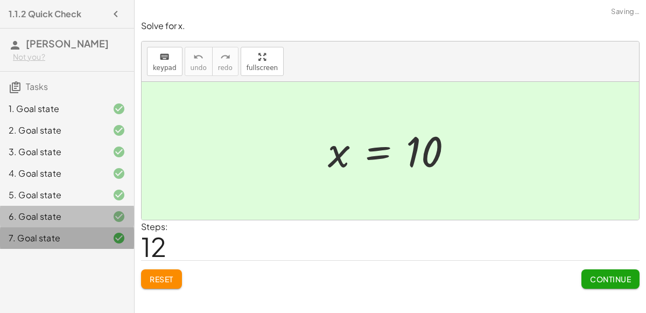
click at [104, 212] on div at bounding box center [110, 216] width 30 height 13
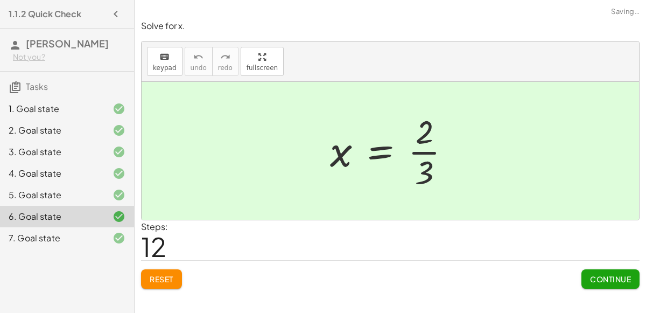
click at [103, 229] on div "7. Goal state" at bounding box center [67, 238] width 134 height 22
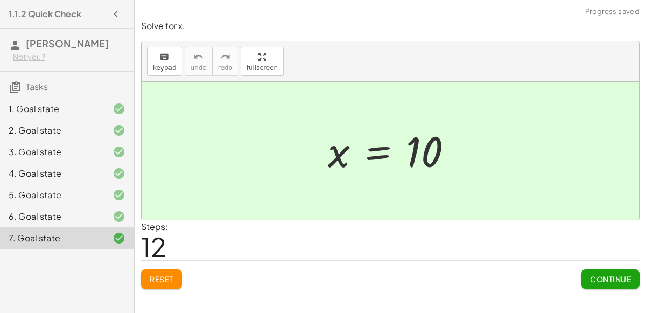
click at [606, 267] on div "Continue" at bounding box center [610, 275] width 58 height 28
click at [610, 277] on span "Continue" at bounding box center [610, 279] width 41 height 10
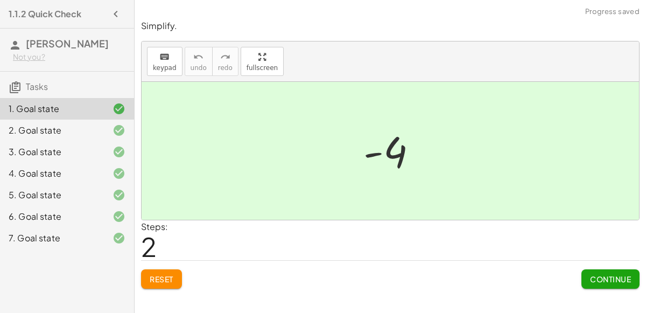
click at [610, 277] on span "Continue" at bounding box center [610, 279] width 41 height 10
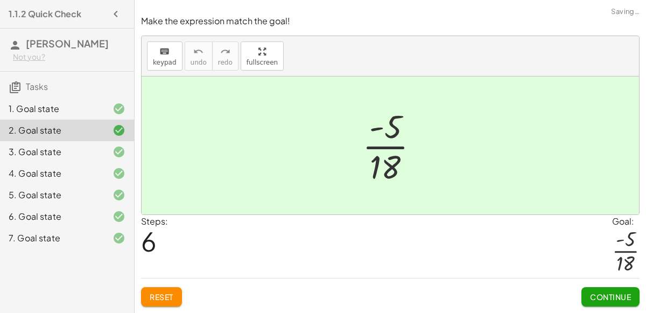
click at [610, 277] on div "Steps: 6 Goal: · - 5 · 18" at bounding box center [390, 246] width 499 height 63
click at [607, 286] on div "Continue" at bounding box center [610, 292] width 58 height 28
click at [608, 289] on button "Continue" at bounding box center [610, 296] width 58 height 19
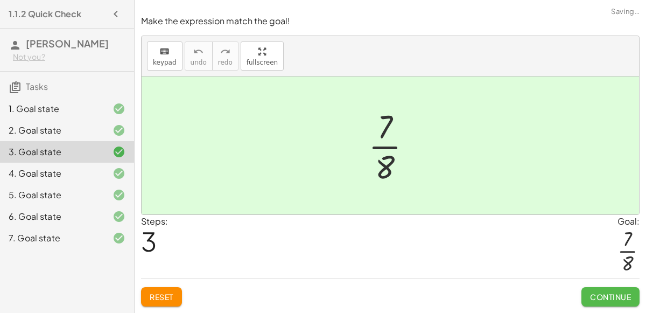
click at [608, 289] on button "Continue" at bounding box center [610, 296] width 58 height 19
click at [0, 0] on div "Solve for x. keyboard keypad undo undo redo redo fullscreen × Steps: 6 Reset Co…" at bounding box center [0, 0] width 0 height 0
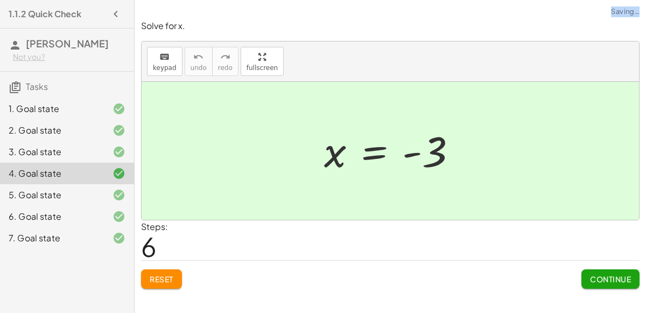
click at [0, 0] on div "Solve for x. keyboard keypad undo undo redo redo fullscreen − · 2 · x − 3 = 3 −…" at bounding box center [0, 0] width 0 height 0
